Goal: Find specific page/section: Find specific page/section

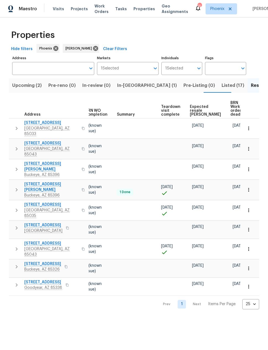
scroll to position [0, 74]
click at [194, 105] on span "Expected resale [PERSON_NAME]" at bounding box center [205, 111] width 31 height 12
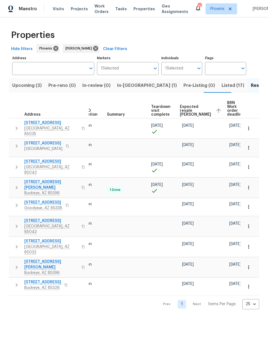
scroll to position [0, 84]
click at [187, 111] on span "Expected resale [PERSON_NAME]" at bounding box center [195, 111] width 31 height 12
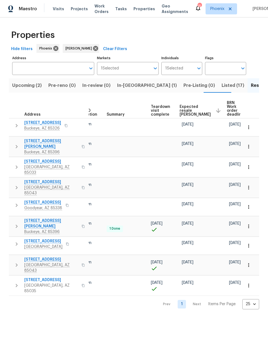
scroll to position [0, 84]
click at [186, 113] on span "Expected resale [PERSON_NAME]" at bounding box center [195, 111] width 31 height 12
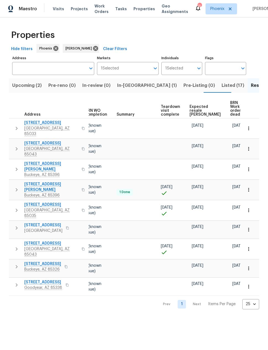
scroll to position [0, 74]
click at [197, 108] on span "Expected resale [PERSON_NAME]" at bounding box center [205, 111] width 31 height 12
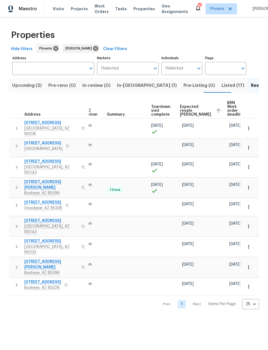
scroll to position [0, 84]
